Goal: Task Accomplishment & Management: Manage account settings

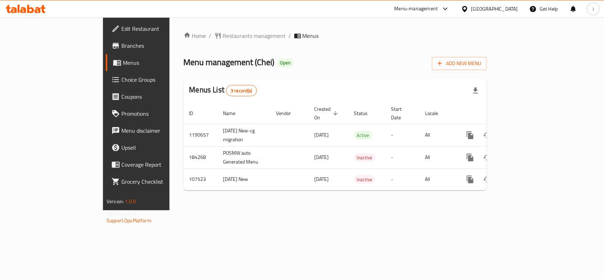
click at [223, 34] on span "Restaurants management" at bounding box center [254, 35] width 63 height 8
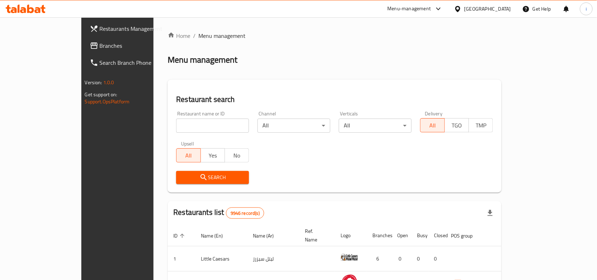
click at [100, 41] on span "Branches" at bounding box center [138, 45] width 76 height 8
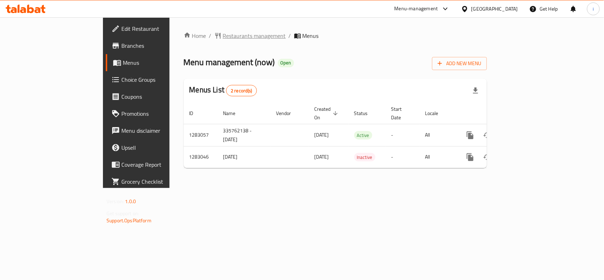
click at [223, 37] on span "Restaurants management" at bounding box center [254, 35] width 63 height 8
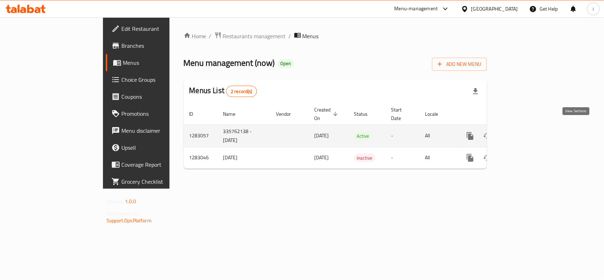
click at [525, 132] on icon "enhanced table" at bounding box center [521, 136] width 8 height 8
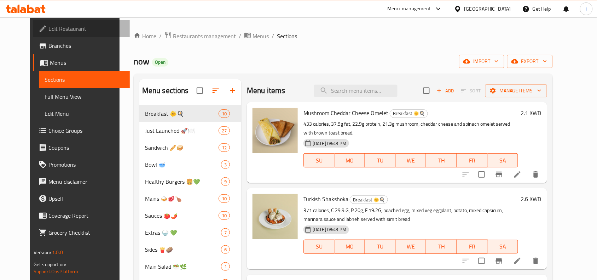
click at [48, 27] on span "Edit Restaurant" at bounding box center [86, 28] width 76 height 8
click at [52, 29] on span "Edit Restaurant" at bounding box center [86, 28] width 76 height 8
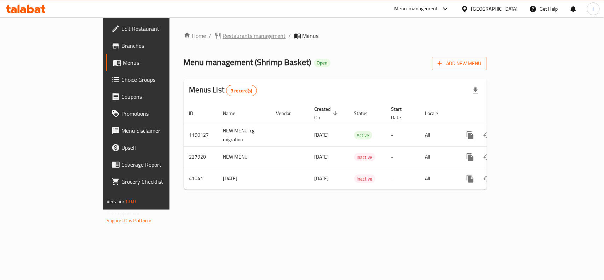
click at [223, 36] on span "Restaurants management" at bounding box center [254, 35] width 63 height 8
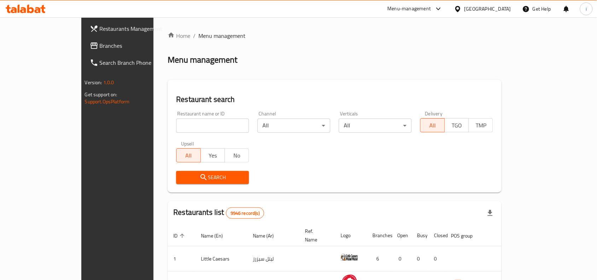
click at [176, 126] on input "search" at bounding box center [212, 125] width 73 height 14
paste input "21447"
type input "21447"
click at [182, 175] on span "Search" at bounding box center [213, 177] width 62 height 9
